Goal: Task Accomplishment & Management: Complete application form

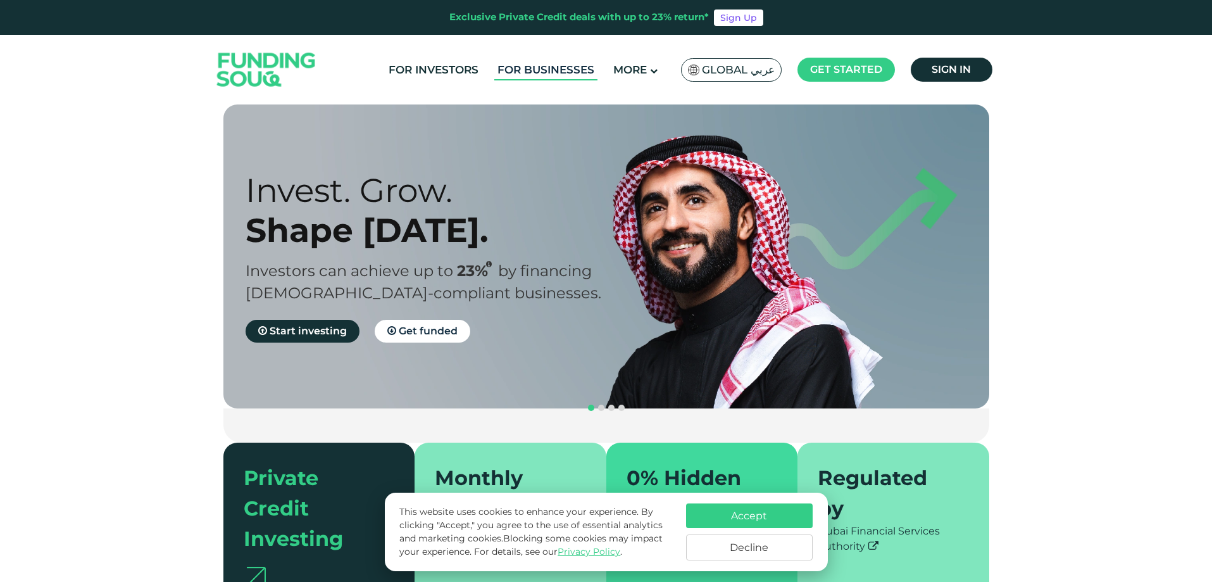
click at [555, 70] on link "For Businesses" at bounding box center [545, 69] width 103 height 21
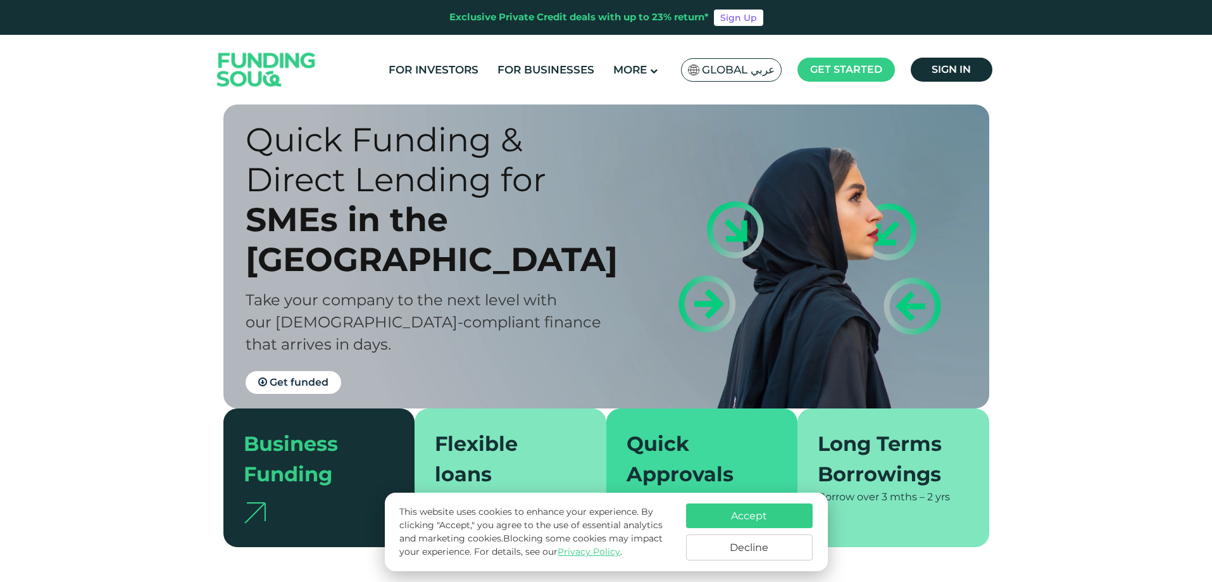
click at [759, 514] on button "Accept" at bounding box center [749, 515] width 127 height 25
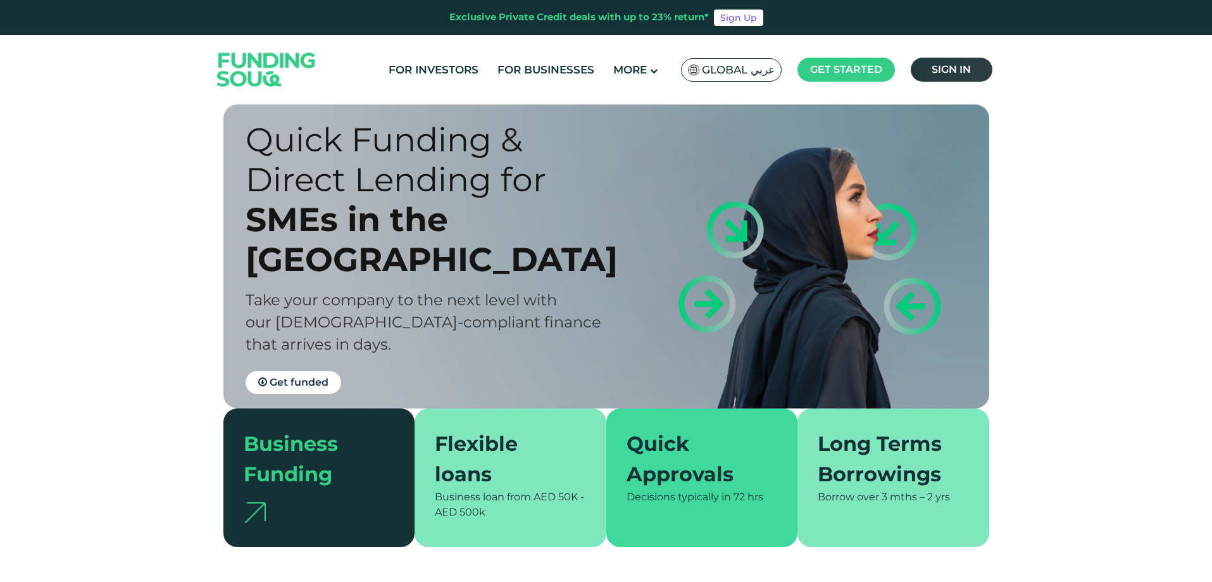
click at [952, 66] on span "Sign in" at bounding box center [951, 69] width 39 height 12
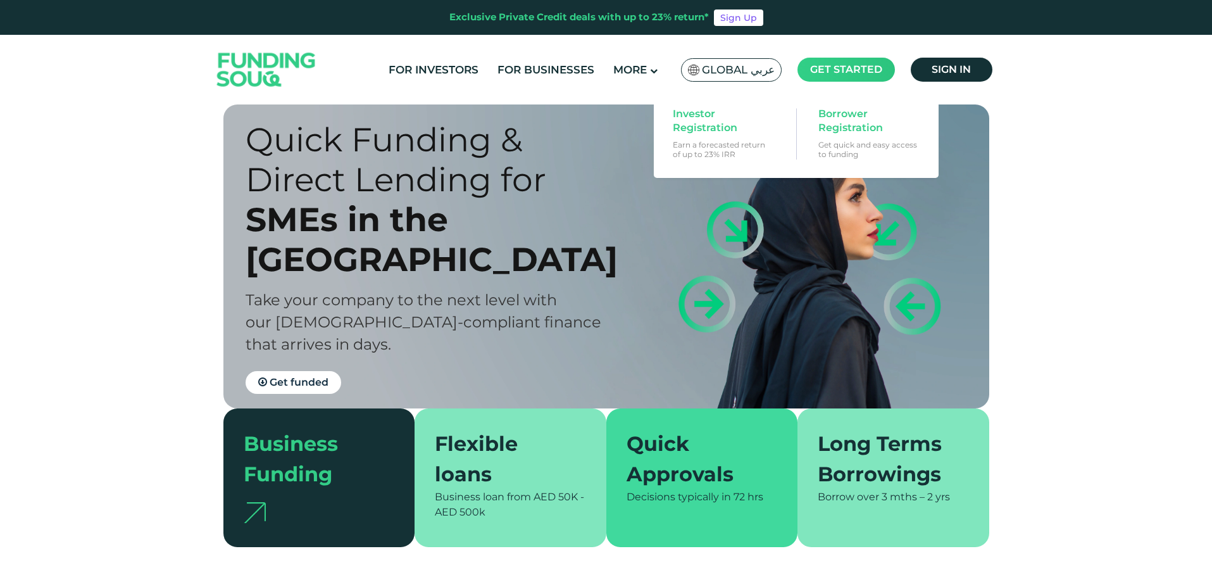
click at [834, 65] on span "Get started" at bounding box center [846, 69] width 72 height 12
click at [835, 66] on span "Get started" at bounding box center [846, 69] width 72 height 12
click at [843, 134] on span "Borrower Registration" at bounding box center [866, 121] width 97 height 28
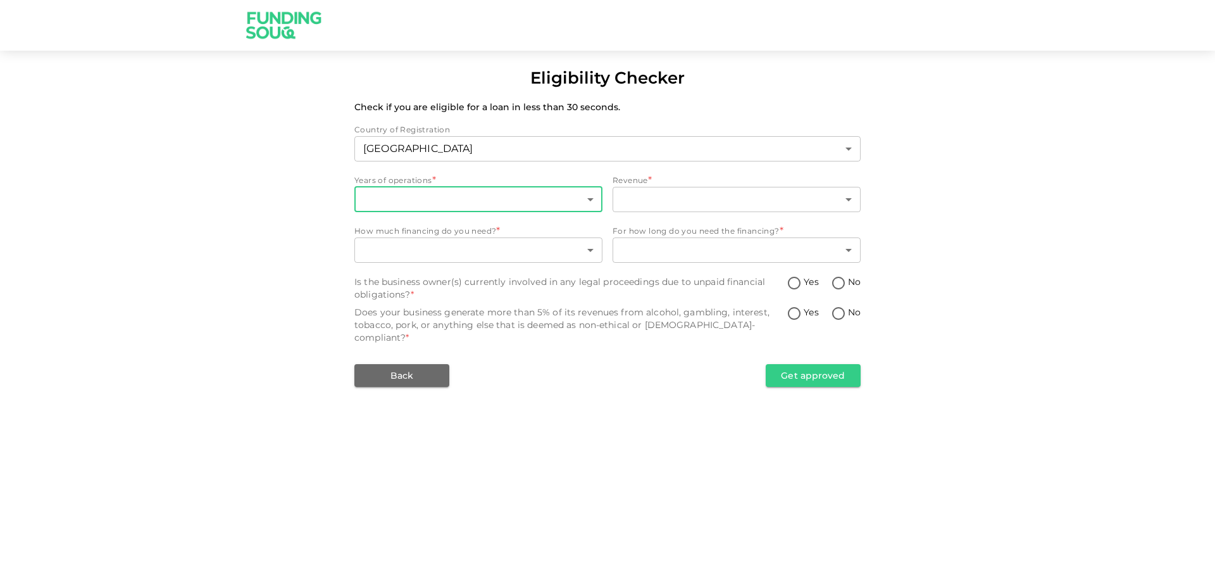
click at [401, 199] on body "Eligibility Checker Check if you are eligible for a loan in less than 30 second…" at bounding box center [607, 291] width 1215 height 582
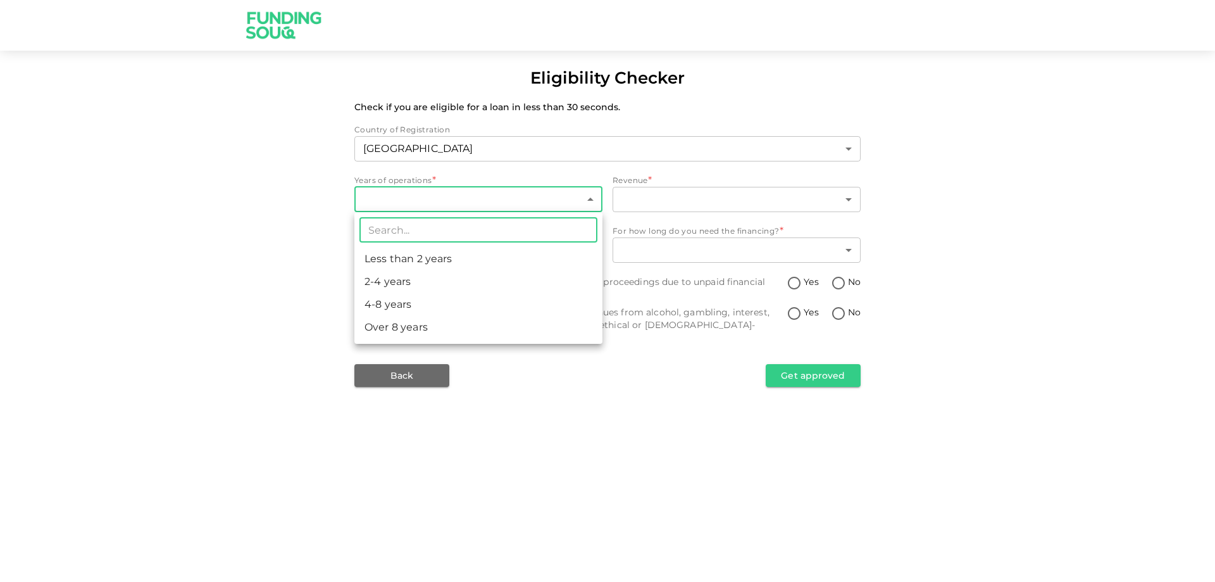
click at [215, 242] on div at bounding box center [607, 291] width 1215 height 582
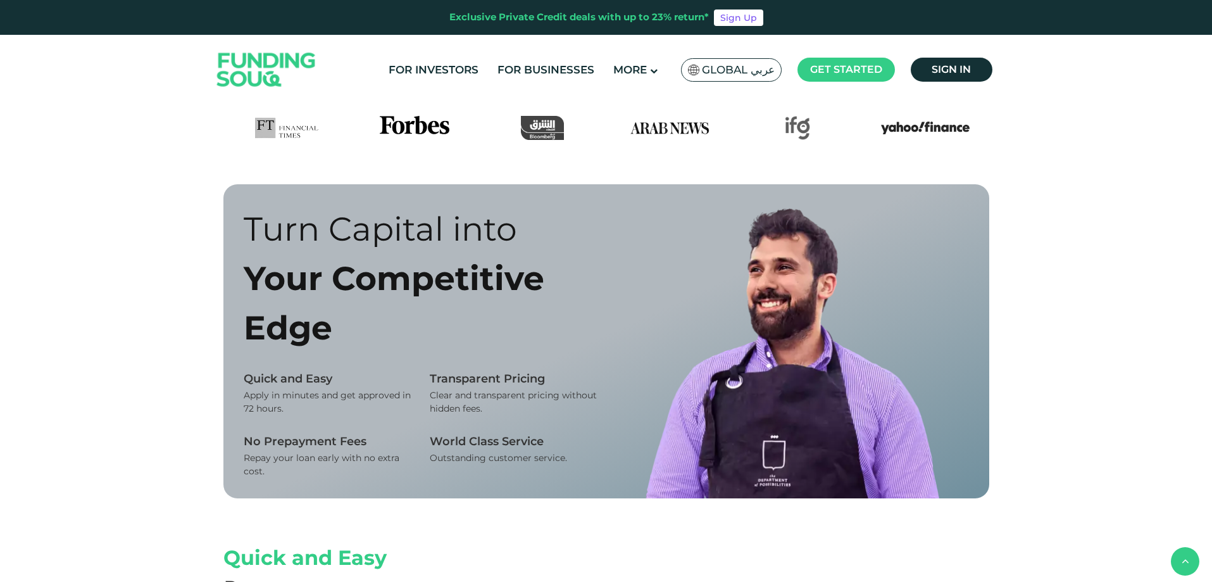
scroll to position [760, 0]
